Goal: Information Seeking & Learning: Learn about a topic

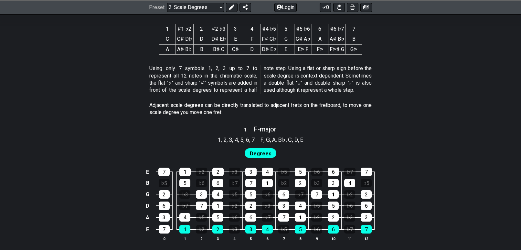
scroll to position [388, 0]
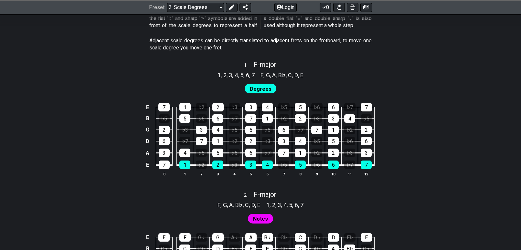
click at [259, 88] on span "Degrees" at bounding box center [261, 88] width 22 height 9
click at [266, 86] on span "Degrees" at bounding box center [261, 88] width 22 height 9
click at [261, 64] on span "F - major" at bounding box center [265, 65] width 23 height 8
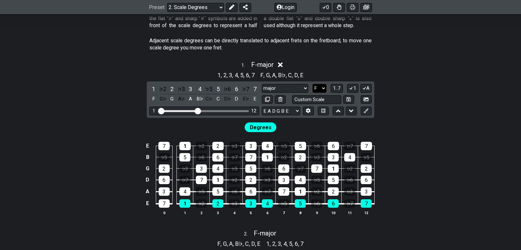
click at [322, 86] on select "A♭ A A♯ B♭ B C C♯ D♭ D D♯ E♭ E F F♯ G♭ G G♯" at bounding box center [319, 88] width 14 height 9
click at [312, 84] on select "A♭ A A♯ B♭ B C C♯ D♭ D D♯ E♭ E F F♯ G♭ G G♯" at bounding box center [319, 88] width 14 height 9
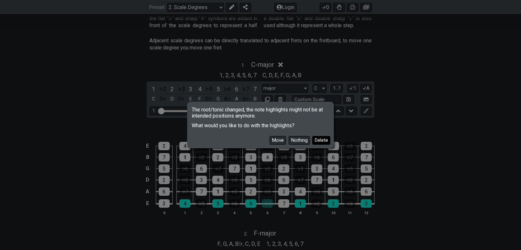
click at [327, 140] on button "Delete" at bounding box center [321, 140] width 18 height 9
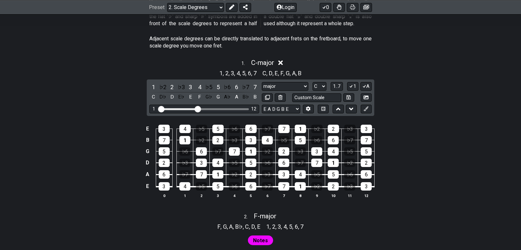
scroll to position [388, 0]
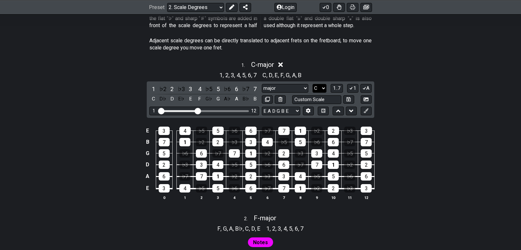
click at [321, 88] on select "A♭ A A♯ B♭ B C C♯ D♭ D D♯ E♭ E F F♯ G♭ G G♯" at bounding box center [319, 88] width 14 height 9
click at [312, 84] on select "A♭ A A♯ B♭ B C C♯ D♭ D D♯ E♭ E F F♯ G♭ G G♯" at bounding box center [319, 88] width 14 height 9
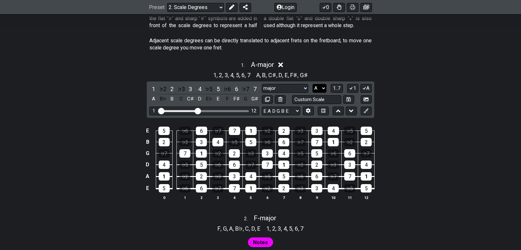
click at [324, 87] on select "A♭ A A♯ B♭ B C C♯ D♭ D D♯ E♭ E F F♯ G♭ G G♯" at bounding box center [319, 88] width 14 height 9
select select "C"
click at [312, 84] on select "A♭ A A♯ B♭ B C C♯ D♭ D D♯ E♭ E F F♯ G♭ G G♯" at bounding box center [319, 88] width 14 height 9
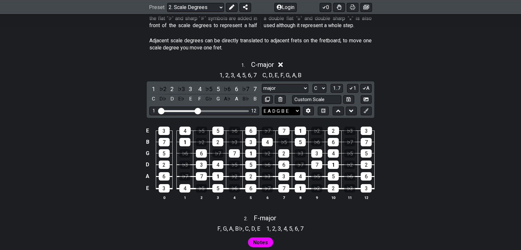
click at [296, 111] on select "E A D G B E E A D G B E E A D G B E B E A D F♯ B A D G C E A D A D G B E E♭ A♭ …" at bounding box center [281, 111] width 38 height 9
click at [166, 88] on div "♭2" at bounding box center [163, 89] width 8 height 9
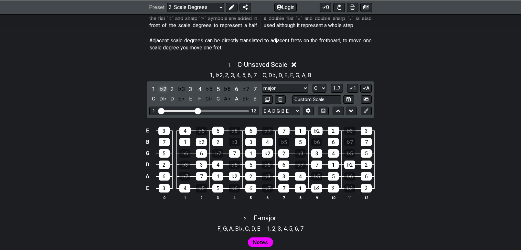
click at [164, 88] on div "♭2" at bounding box center [163, 89] width 8 height 9
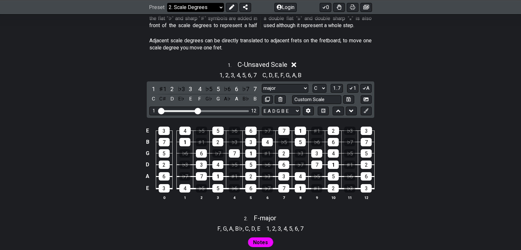
click at [215, 8] on select "Welcome to #fretflip! Initial Preset Custom Preset Minor Pentatonic Major Penta…" at bounding box center [195, 7] width 57 height 9
click at [167, 3] on select "Welcome to #fretflip! Initial Preset Custom Preset Minor Pentatonic Major Penta…" at bounding box center [195, 7] width 57 height 9
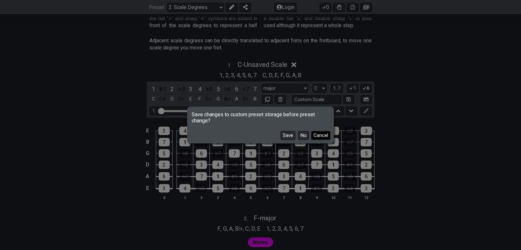
click at [320, 135] on button "Cancel" at bounding box center [320, 135] width 19 height 9
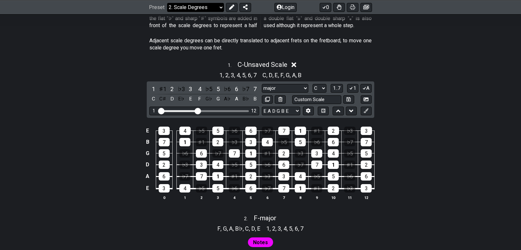
click at [200, 8] on select "Welcome to #fretflip! Initial Preset Custom Preset Minor Pentatonic Major Penta…" at bounding box center [195, 7] width 57 height 9
click at [167, 3] on select "Welcome to #fretflip! Initial Preset Custom Preset Minor Pentatonic Major Penta…" at bounding box center [195, 7] width 57 height 9
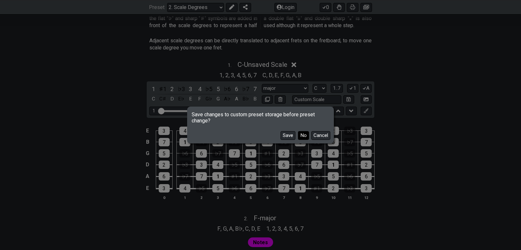
click at [303, 134] on button "No" at bounding box center [303, 135] width 11 height 9
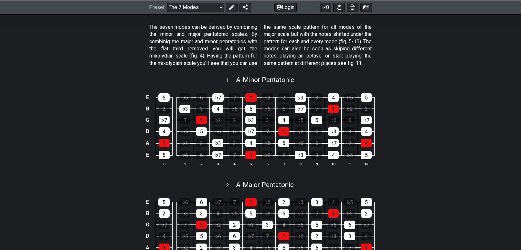
scroll to position [129, 0]
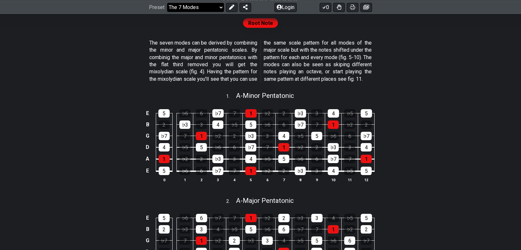
click at [207, 8] on select "Welcome to #fretflip! Initial Preset Custom Preset Minor Pentatonic Major Penta…" at bounding box center [195, 7] width 57 height 9
click at [167, 12] on select "Welcome to #fretflip! Initial Preset Custom Preset Minor Pentatonic Major Penta…" at bounding box center [195, 7] width 57 height 9
select select "/movable-7th-chords"
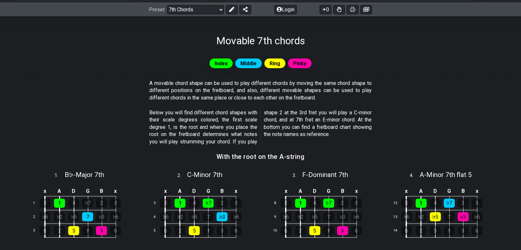
scroll to position [129, 0]
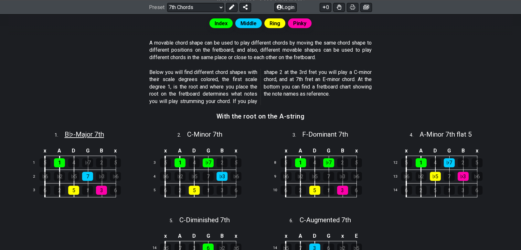
click at [92, 136] on span "B♭ - Major 7th" at bounding box center [84, 135] width 39 height 8
select select "Bb"
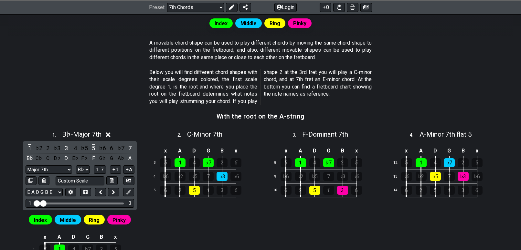
click at [109, 134] on icon at bounding box center [108, 134] width 5 height 5
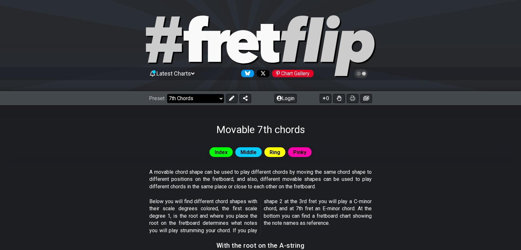
click at [202, 100] on select "Welcome to #fretflip! Initial Preset Custom Preset Minor Pentatonic Major Penta…" at bounding box center [195, 98] width 57 height 9
click at [167, 94] on select "Welcome to #fretflip! Initial Preset Custom Preset Minor Pentatonic Major Penta…" at bounding box center [195, 98] width 57 height 9
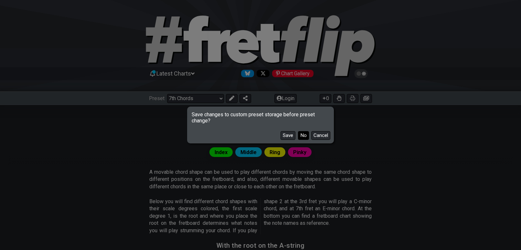
click at [306, 135] on button "No" at bounding box center [303, 135] width 11 height 9
select select "/3nps-caged-shapes"
select select "A"
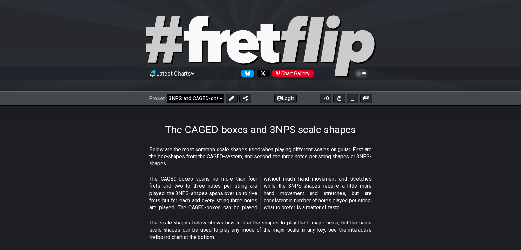
click at [207, 98] on select "Welcome to #fretflip! Initial Preset Custom Preset Minor Pentatonic Major Penta…" at bounding box center [195, 98] width 57 height 9
click at [210, 100] on select "Welcome to #fretflip! Initial Preset Custom Preset Minor Pentatonic Major Penta…" at bounding box center [195, 98] width 57 height 9
click at [215, 98] on select "Welcome to #fretflip! Initial Preset Custom Preset Minor Pentatonic Major Penta…" at bounding box center [195, 98] width 57 height 9
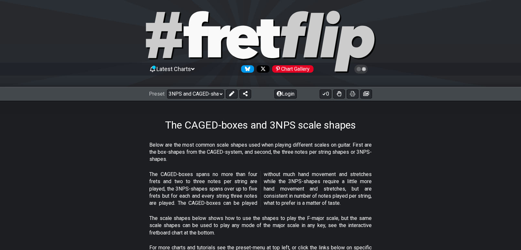
scroll to position [65, 0]
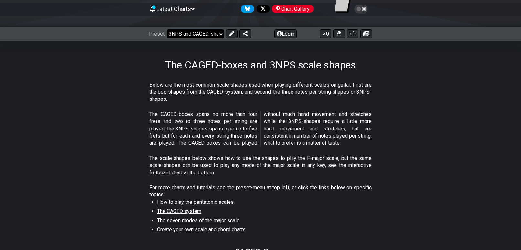
click at [203, 34] on select "Welcome to #fretflip! Initial Preset Custom Preset Minor Pentatonic Major Penta…" at bounding box center [195, 33] width 57 height 9
click at [167, 29] on select "Welcome to #fretflip! Initial Preset Custom Preset Minor Pentatonic Major Penta…" at bounding box center [195, 33] width 57 height 9
select select "/welcome"
select select "C"
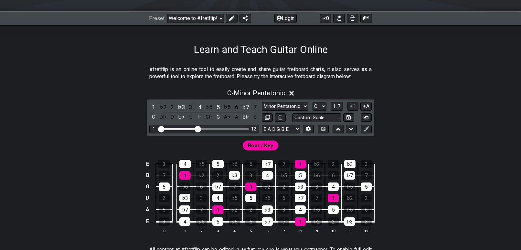
scroll to position [65, 0]
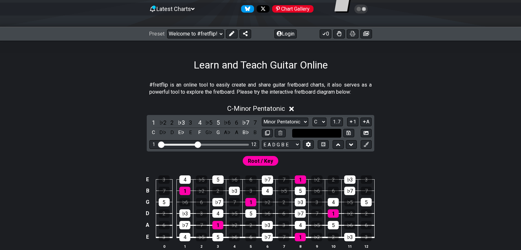
click at [332, 133] on input "text" at bounding box center [316, 133] width 49 height 9
type input "Custom Scale"
click at [404, 126] on div "C - Minor Pentatonic 1 ♭2 2 ♭3 3 4 ♭5 5 ♭6 6 ♭7 7 C D♭ D E♭ E F G♭ G A♭ A B♭ B …" at bounding box center [260, 179] width 504 height 157
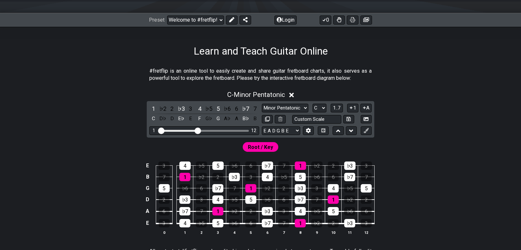
scroll to position [0, 0]
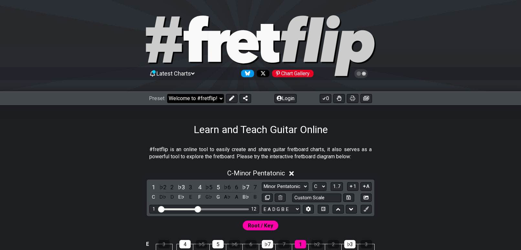
click at [203, 99] on select "Welcome to #fretflip! Initial Preset Custom Preset Minor Pentatonic Major Penta…" at bounding box center [195, 98] width 57 height 9
click at [167, 94] on select "Welcome to #fretflip! Initial Preset Custom Preset Minor Pentatonic Major Penta…" at bounding box center [195, 98] width 57 height 9
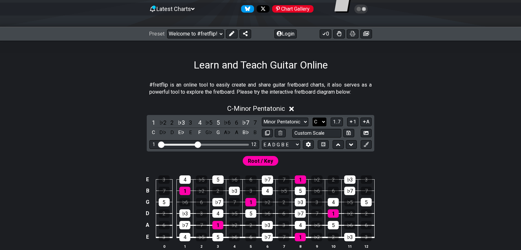
click at [324, 121] on select "A♭ A A♯ B♭ B C C♯ D♭ D D♯ E♭ E F F♯ G♭ G G♯" at bounding box center [319, 122] width 14 height 9
click at [299, 126] on div "Minor Pentatonic Click to edit Minor Pentatonic Major Pentatonic Minor Blues Ma…" at bounding box center [317, 128] width 110 height 20
click at [299, 124] on select "Minor Pentatonic Click to edit Minor Pentatonic Major Pentatonic Minor Blues Ma…" at bounding box center [285, 122] width 47 height 9
click at [262, 118] on select "Minor Pentatonic Click to edit Minor Pentatonic Major Pentatonic Minor Blues Ma…" at bounding box center [285, 122] width 47 height 9
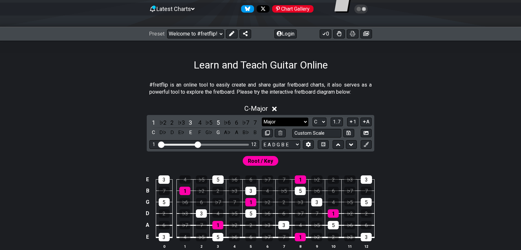
click at [283, 123] on select "Minor Pentatonic Click to edit Minor Pentatonic Major Pentatonic Minor Blues Ma…" at bounding box center [285, 122] width 47 height 9
click at [262, 118] on select "Minor Pentatonic Click to edit Minor Pentatonic Major Pentatonic Minor Blues Ma…" at bounding box center [285, 122] width 47 height 9
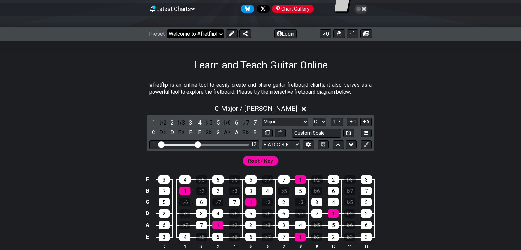
click at [214, 34] on select "Welcome to #fretflip! Initial Preset Custom Preset Minor Pentatonic Major Penta…" at bounding box center [195, 33] width 57 height 9
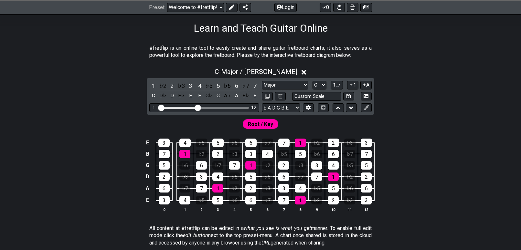
scroll to position [77, 0]
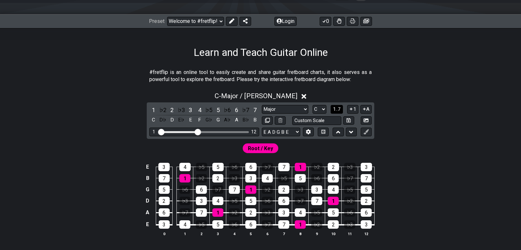
click at [338, 109] on span "1..7" at bounding box center [337, 109] width 8 height 6
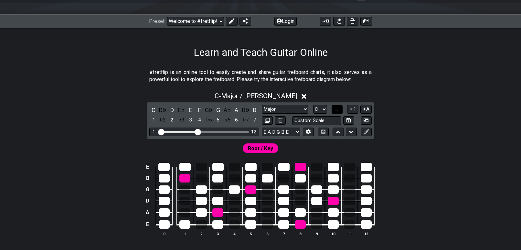
click at [338, 109] on span "..." at bounding box center [336, 109] width 3 height 6
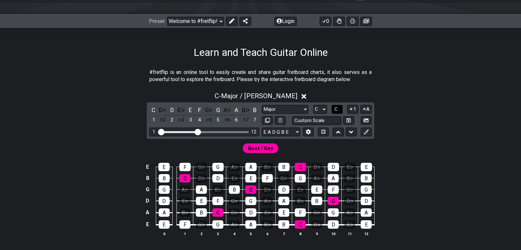
click at [338, 109] on span "C.." at bounding box center [336, 109] width 5 height 6
click at [352, 110] on icon at bounding box center [351, 109] width 6 height 5
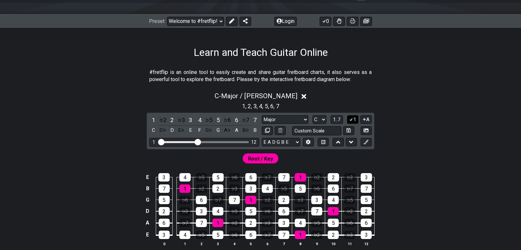
click at [352, 119] on icon at bounding box center [351, 119] width 6 height 5
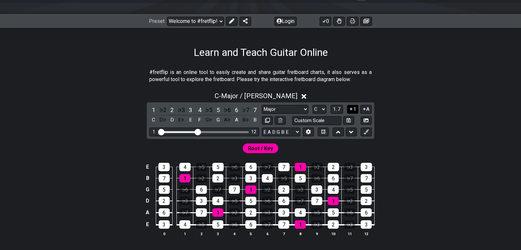
click at [352, 110] on icon at bounding box center [351, 109] width 6 height 5
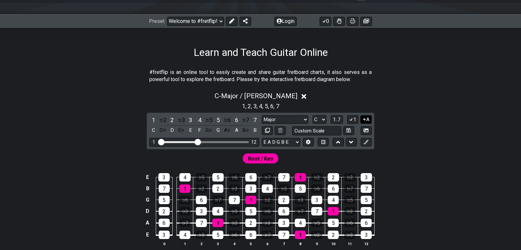
click at [364, 120] on icon at bounding box center [364, 119] width 3 height 3
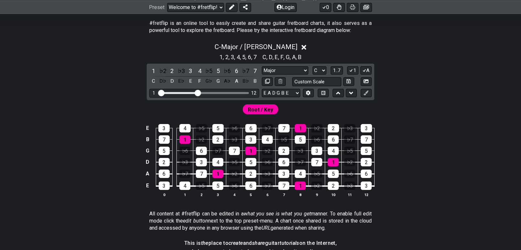
scroll to position [142, 0]
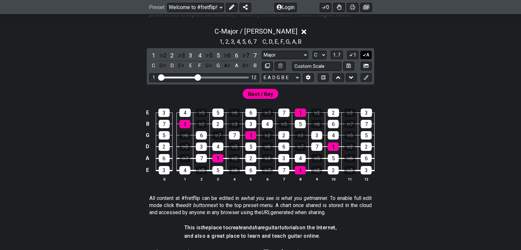
click at [365, 56] on icon at bounding box center [364, 54] width 6 height 5
click at [338, 56] on span "1..7" at bounding box center [337, 55] width 8 height 6
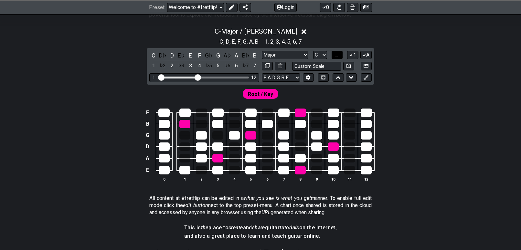
click at [338, 56] on span "..." at bounding box center [336, 55] width 3 height 6
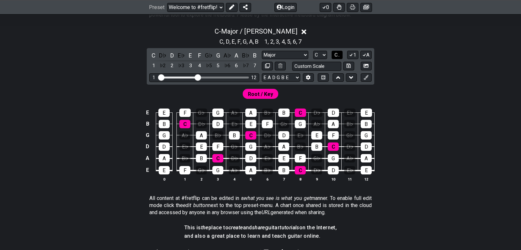
click at [338, 54] on span "C.." at bounding box center [336, 55] width 5 height 6
click at [338, 54] on span "1..7" at bounding box center [337, 55] width 8 height 6
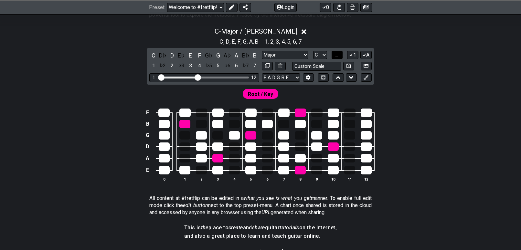
click at [338, 54] on span "..." at bounding box center [336, 55] width 3 height 6
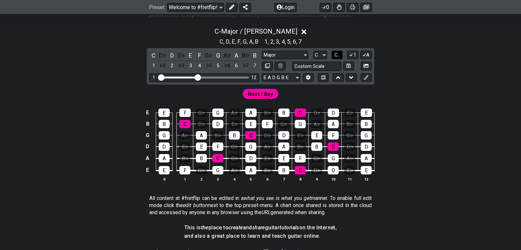
click at [338, 54] on span "C.." at bounding box center [336, 55] width 5 height 6
drag, startPoint x: 197, startPoint y: 76, endPoint x: 218, endPoint y: 76, distance: 20.7
click at [218, 77] on input "Visible fret range" at bounding box center [204, 77] width 92 height 0
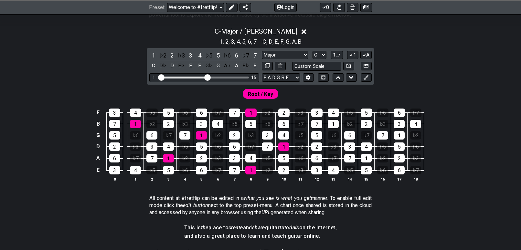
drag, startPoint x: 218, startPoint y: 76, endPoint x: 207, endPoint y: 76, distance: 11.0
click at [207, 77] on input "Visible fret range" at bounding box center [204, 77] width 92 height 0
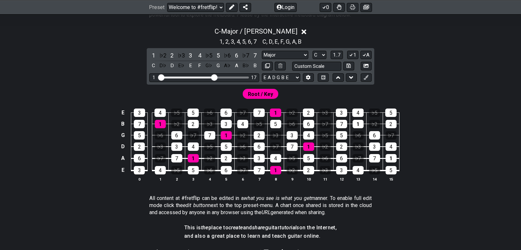
drag, startPoint x: 207, startPoint y: 76, endPoint x: 213, endPoint y: 77, distance: 6.2
click at [213, 77] on input "Visible fret range" at bounding box center [204, 77] width 92 height 0
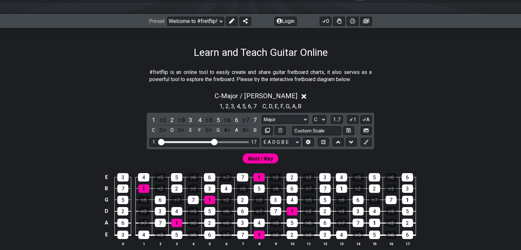
scroll to position [0, 0]
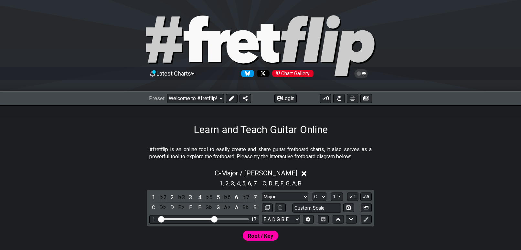
click at [264, 48] on icon at bounding box center [268, 43] width 23 height 39
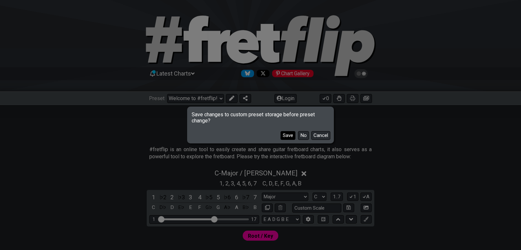
click at [287, 137] on button "Save" at bounding box center [287, 135] width 15 height 9
select select "Minor Pentatonic"
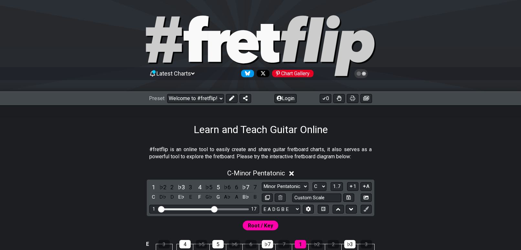
click at [251, 44] on icon at bounding box center [242, 46] width 32 height 33
